Goal: Information Seeking & Learning: Learn about a topic

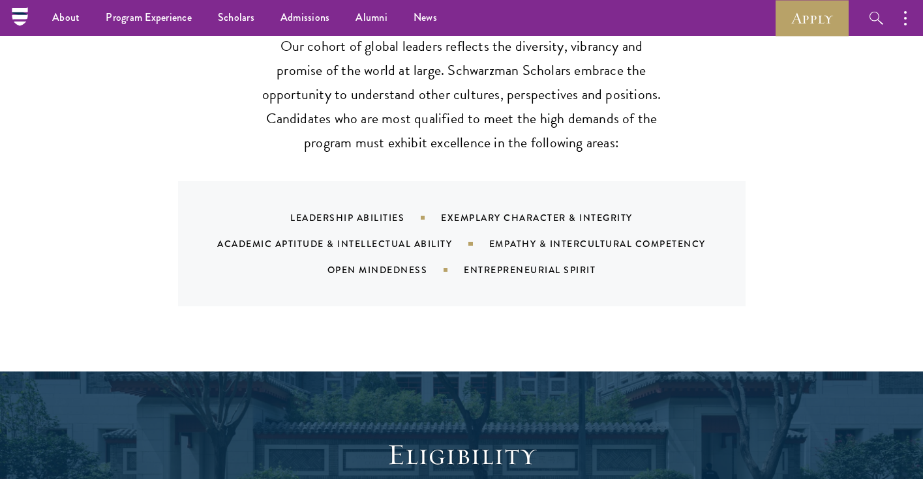
click at [521, 237] on div "Empathy & Intercultural Competency" at bounding box center [613, 243] width 249 height 13
drag, startPoint x: 490, startPoint y: 218, endPoint x: 736, endPoint y: 222, distance: 246.5
click at [736, 237] on div "Empathy & Intercultural Competency" at bounding box center [613, 243] width 249 height 13
copy div "Empathy & Intercultural Competency"
click at [533, 225] on div "Leadership Abilities Exemplary Character & Integrity Academic Aptitude & Intell…" at bounding box center [478, 244] width 536 height 78
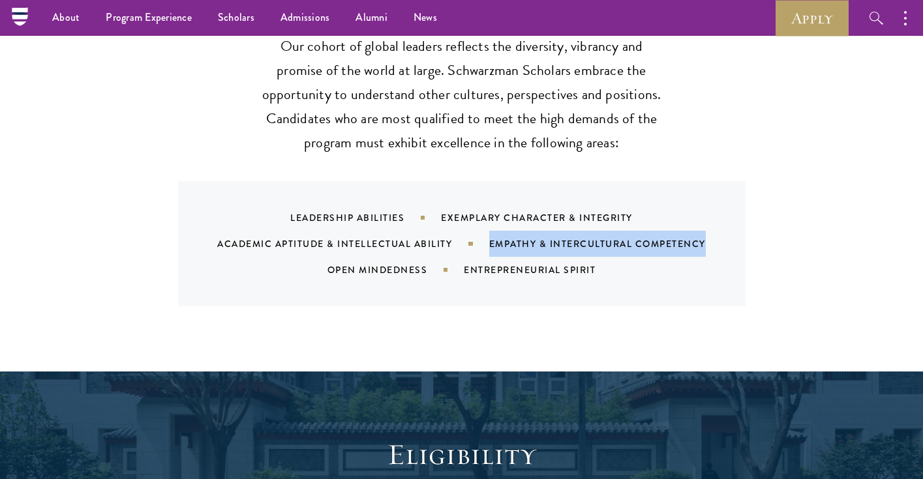
drag, startPoint x: 491, startPoint y: 217, endPoint x: 709, endPoint y: 211, distance: 217.9
click at [709, 237] on div "Empathy & Intercultural Competency" at bounding box center [613, 243] width 249 height 13
copy div "Empathy & Intercultural Competency"
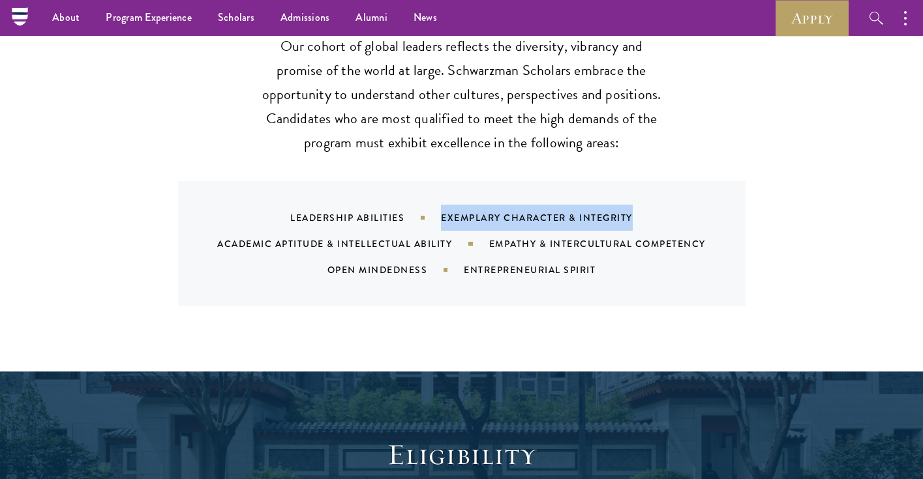
drag, startPoint x: 441, startPoint y: 190, endPoint x: 674, endPoint y: 196, distance: 232.9
click at [674, 205] on div "Leadership Abilities Exemplary Character & Integrity Academic Aptitude & Intell…" at bounding box center [478, 244] width 536 height 78
copy div "Exemplary Character & Integrity"
